Goal: Communication & Community: Answer question/provide support

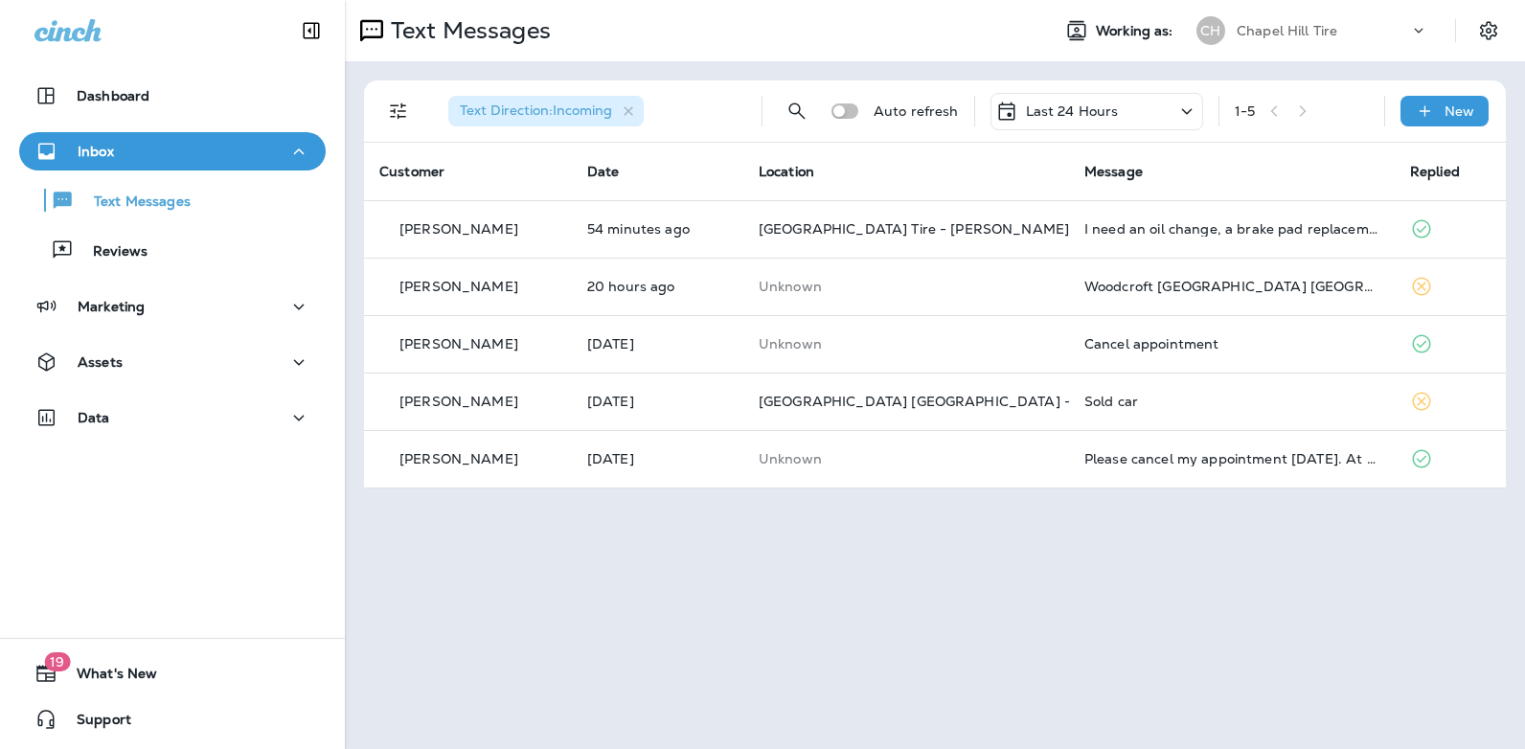
click at [1185, 106] on icon at bounding box center [1187, 112] width 23 height 24
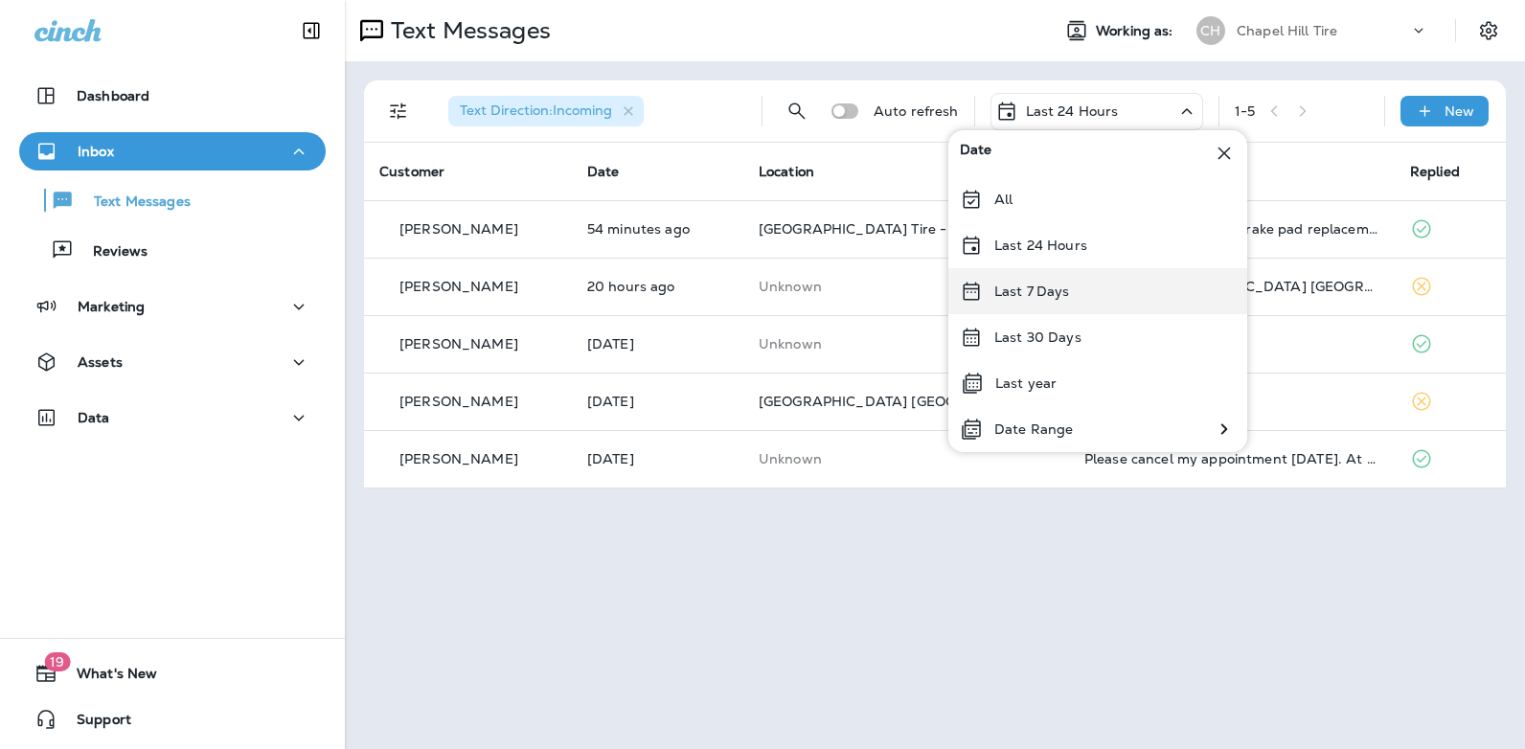
click at [1102, 292] on div "Last 7 Days" at bounding box center [1098, 291] width 299 height 46
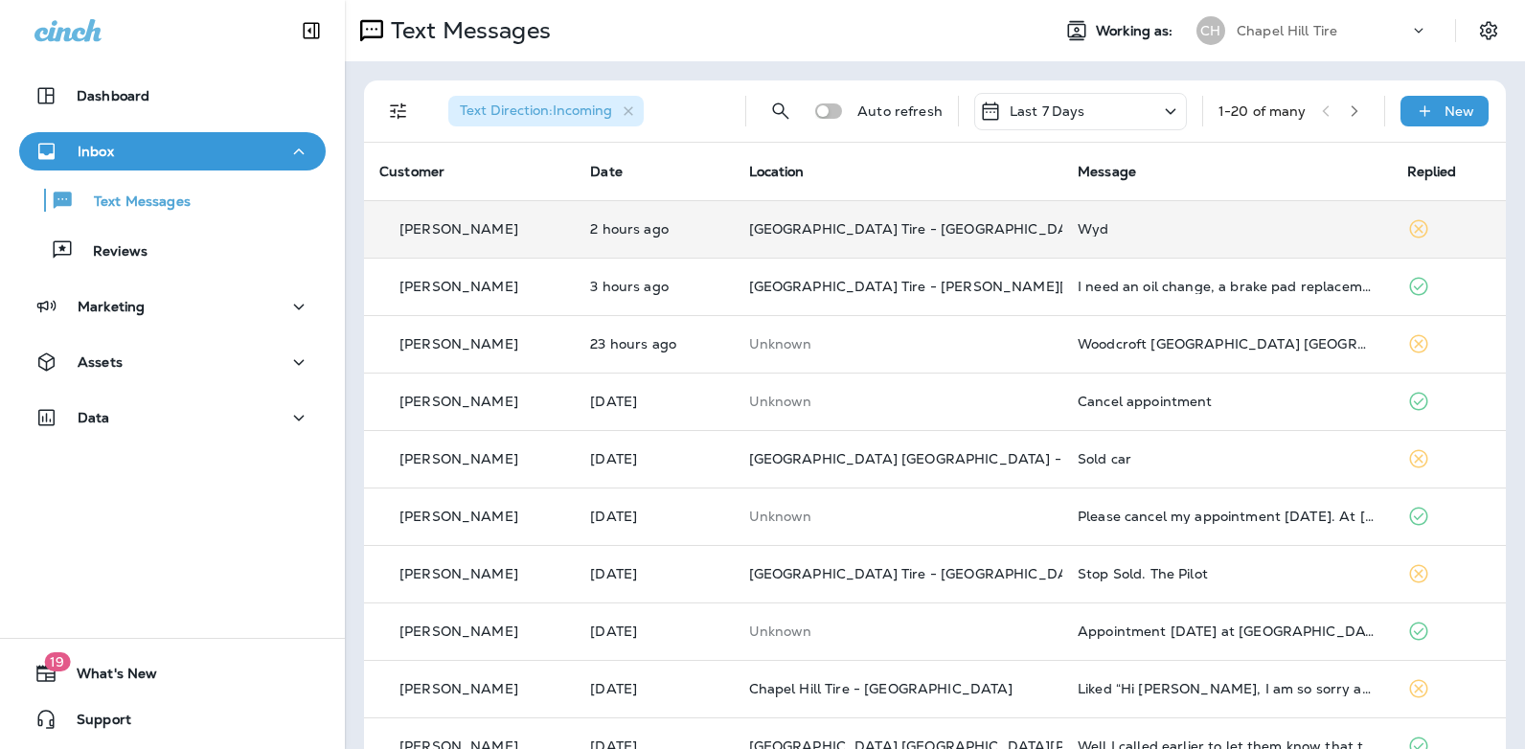
click at [1083, 224] on div "Wyd" at bounding box center [1227, 228] width 299 height 15
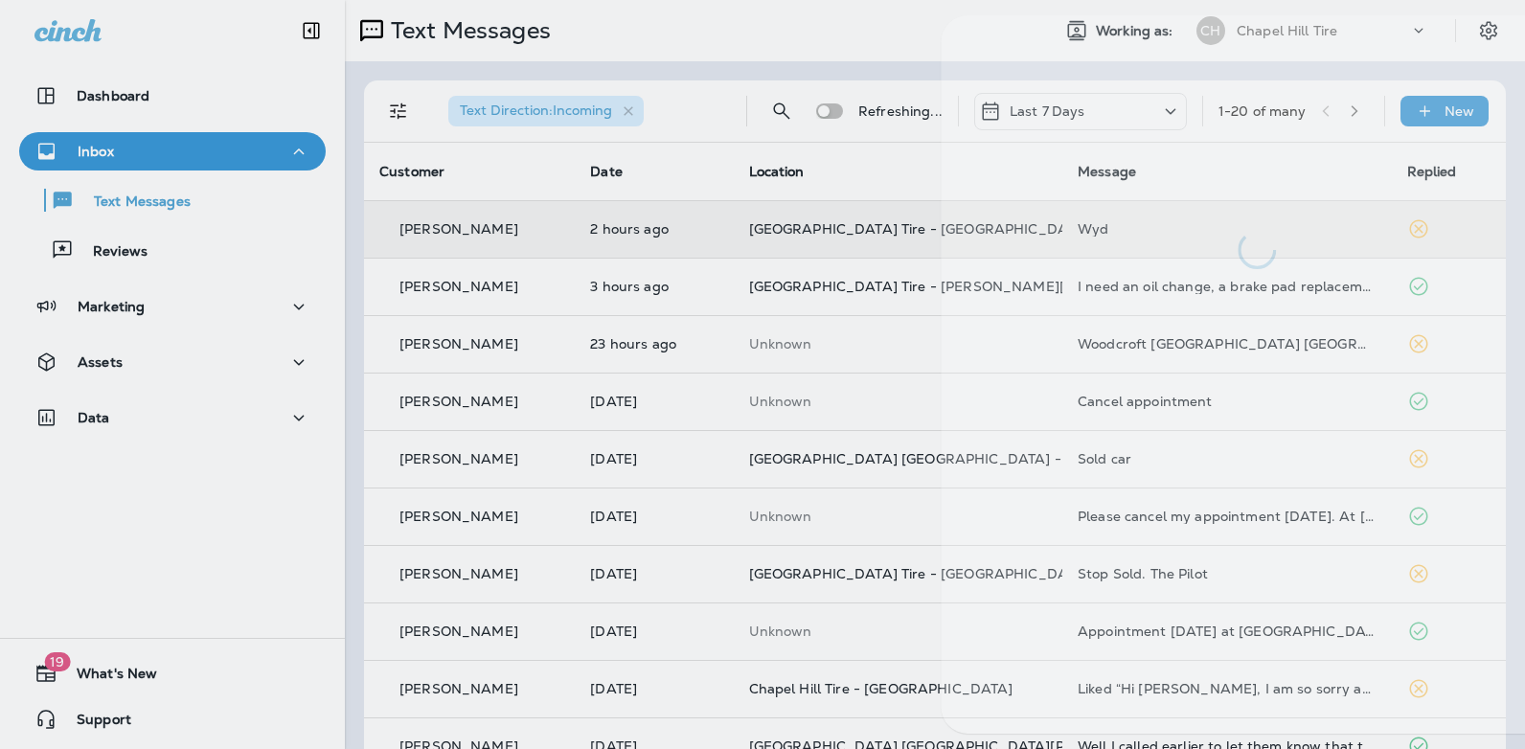
click at [1083, 224] on div at bounding box center [1257, 142] width 632 height 254
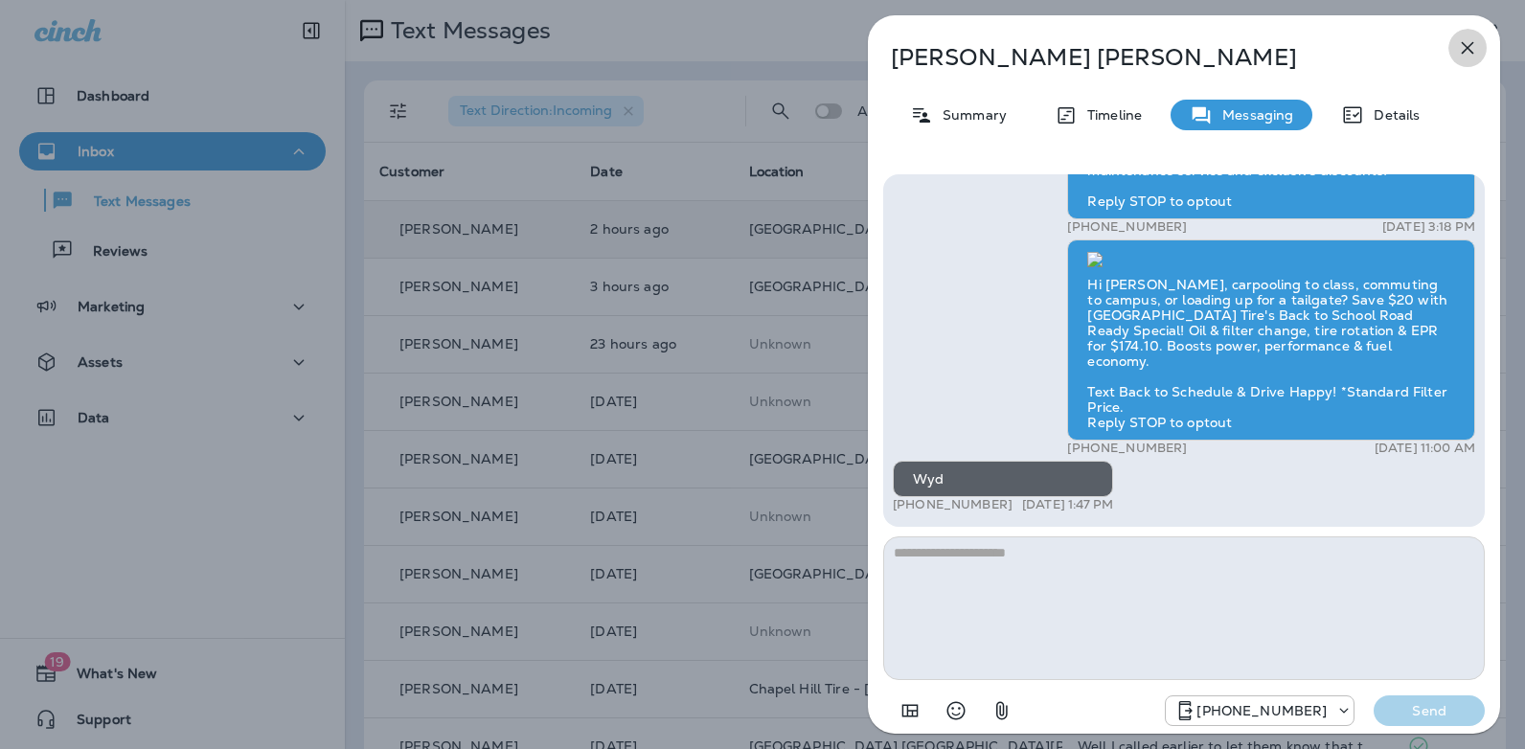
click at [1467, 49] on icon "button" at bounding box center [1468, 48] width 12 height 12
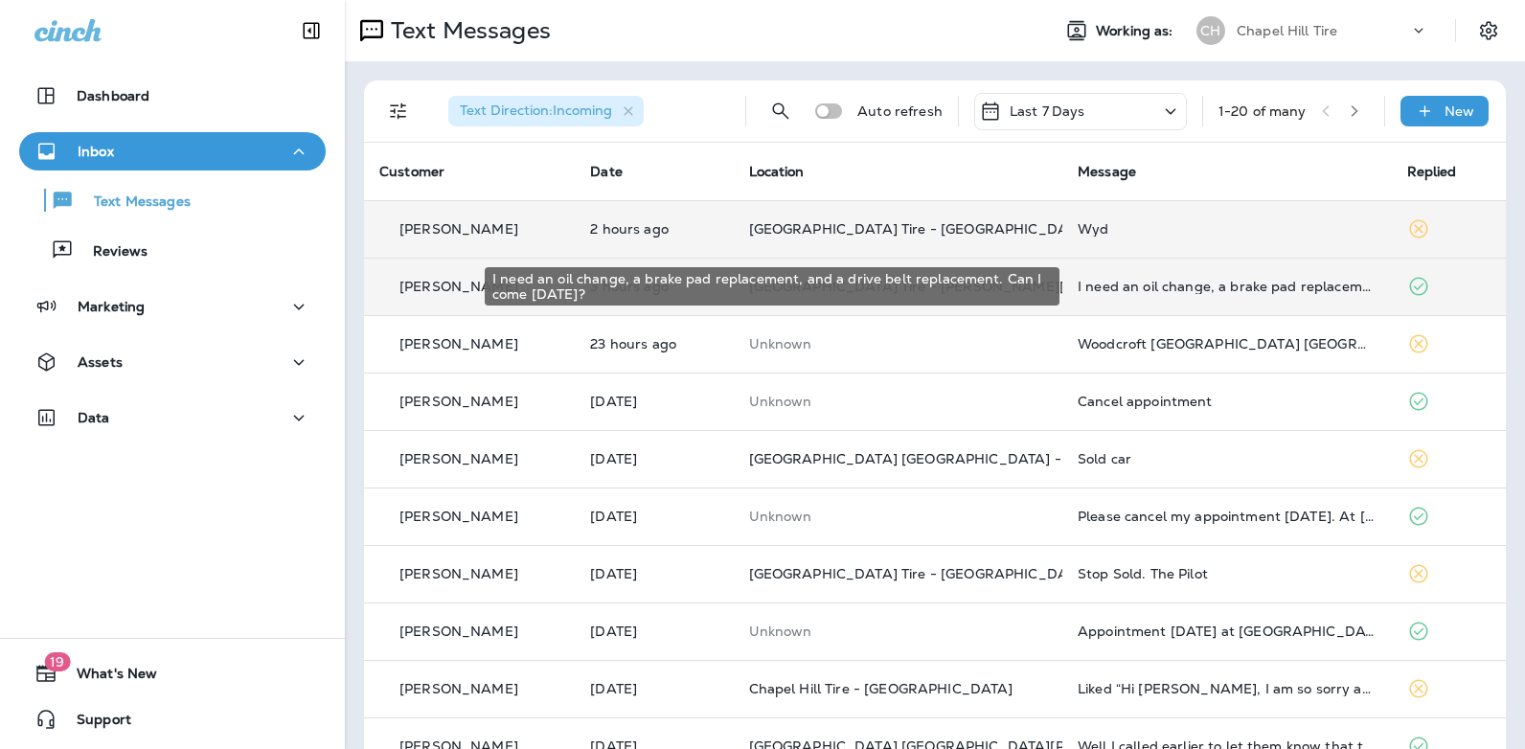
click at [1144, 286] on div "I need an oil change, a brake pad replacement, and a drive belt replacement. Ca…" at bounding box center [1227, 286] width 299 height 15
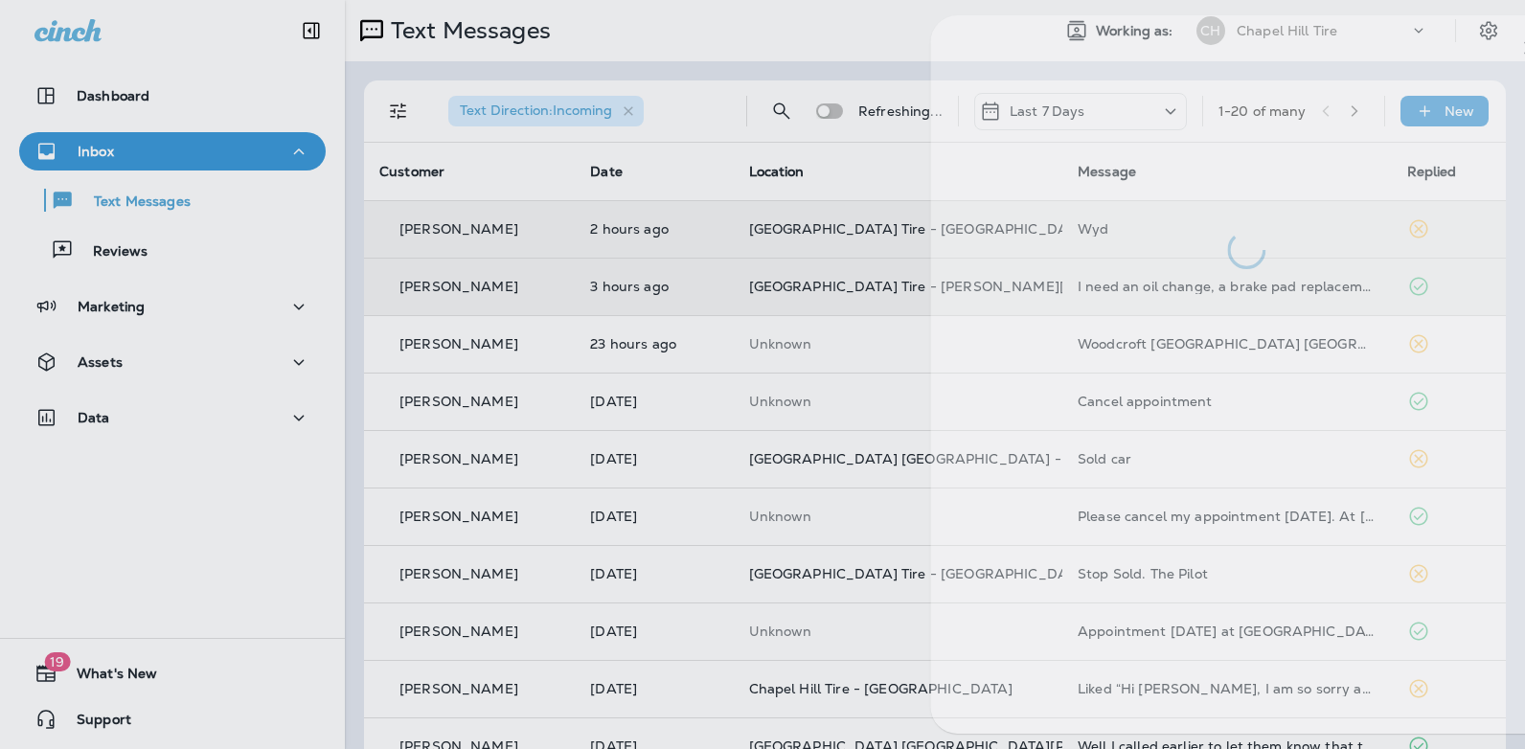
click at [1144, 286] on div at bounding box center [1246, 374] width 632 height 719
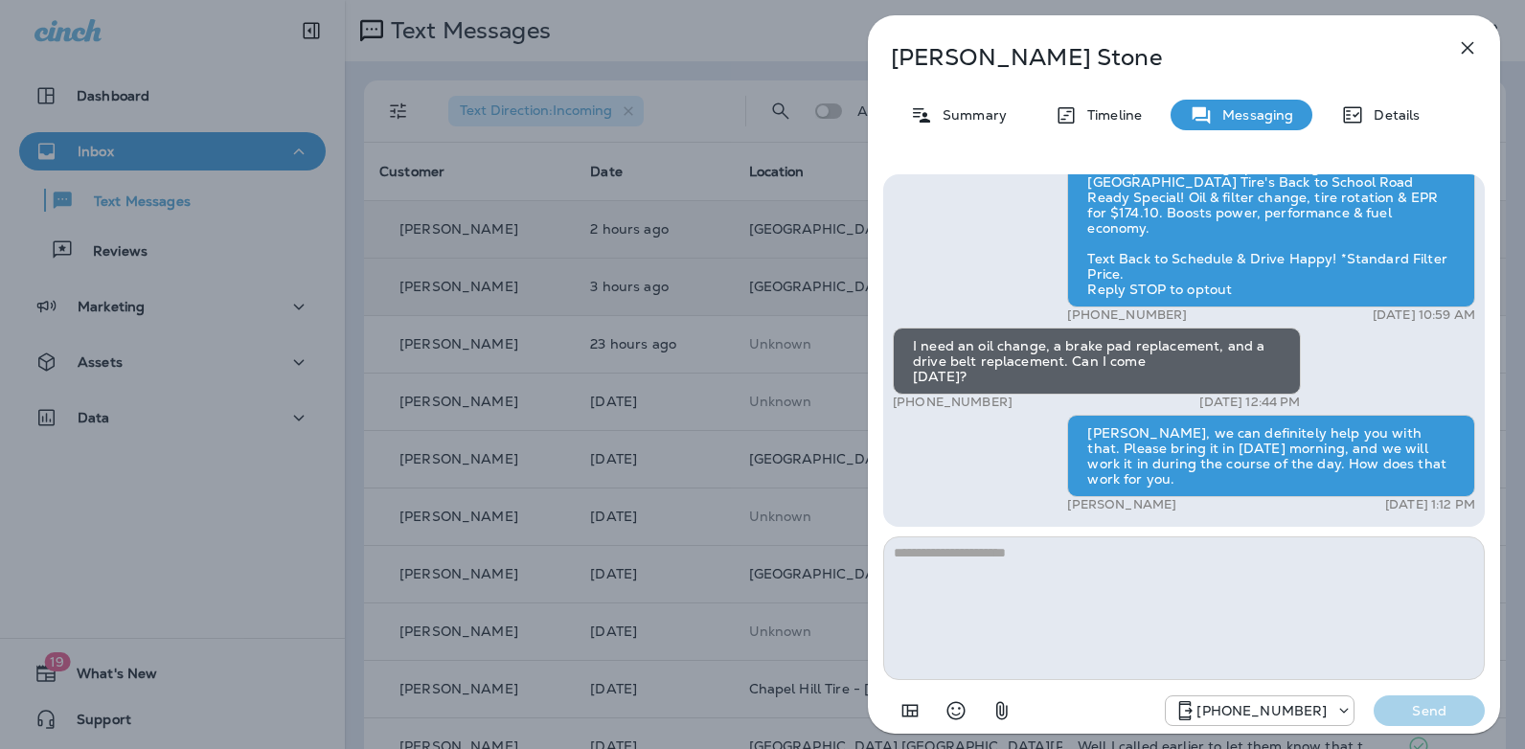
click at [1051, 561] on textarea at bounding box center [1184, 609] width 602 height 144
type textarea "**********"
click at [1420, 717] on p "Send" at bounding box center [1429, 710] width 80 height 17
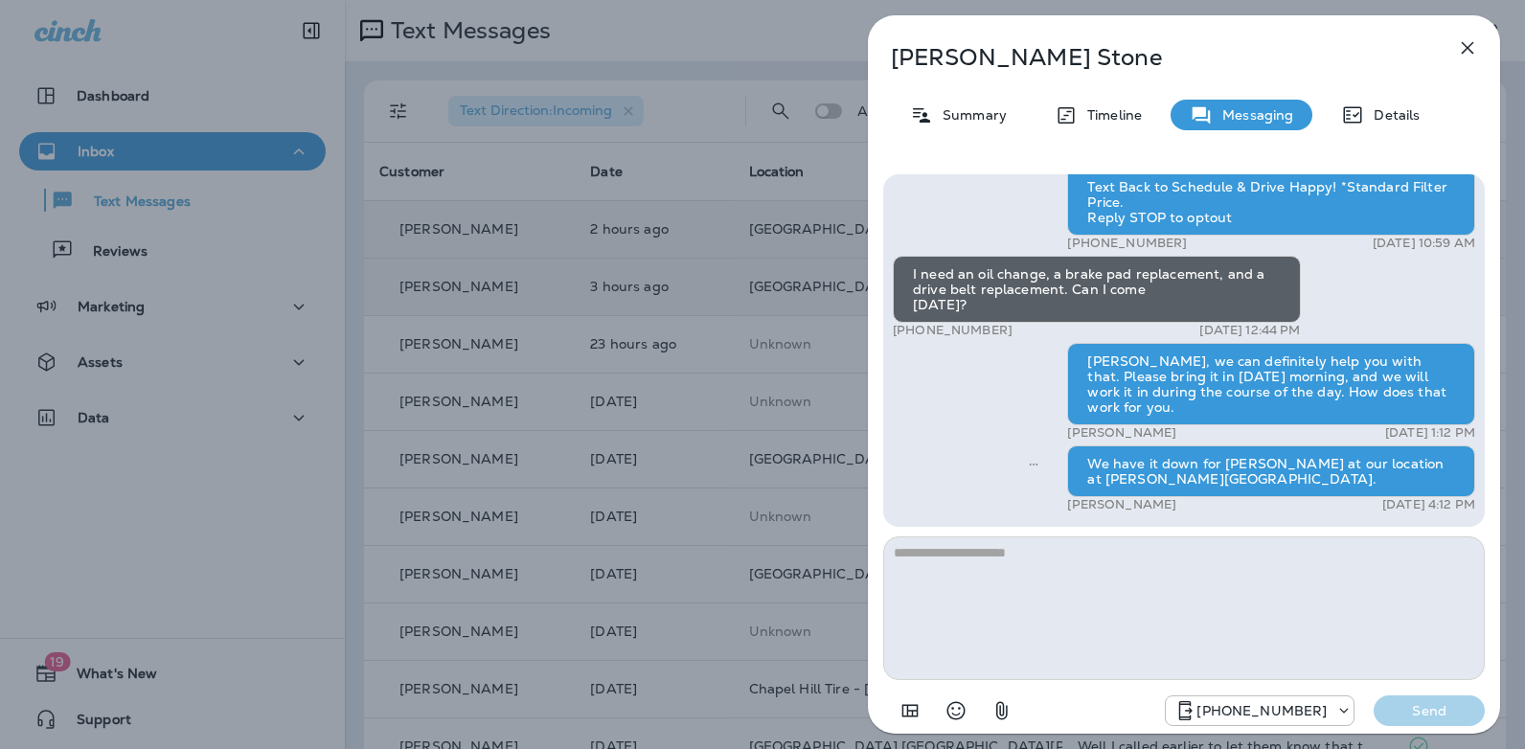
click at [1469, 43] on icon "button" at bounding box center [1467, 47] width 23 height 23
